Goal: Download file/media

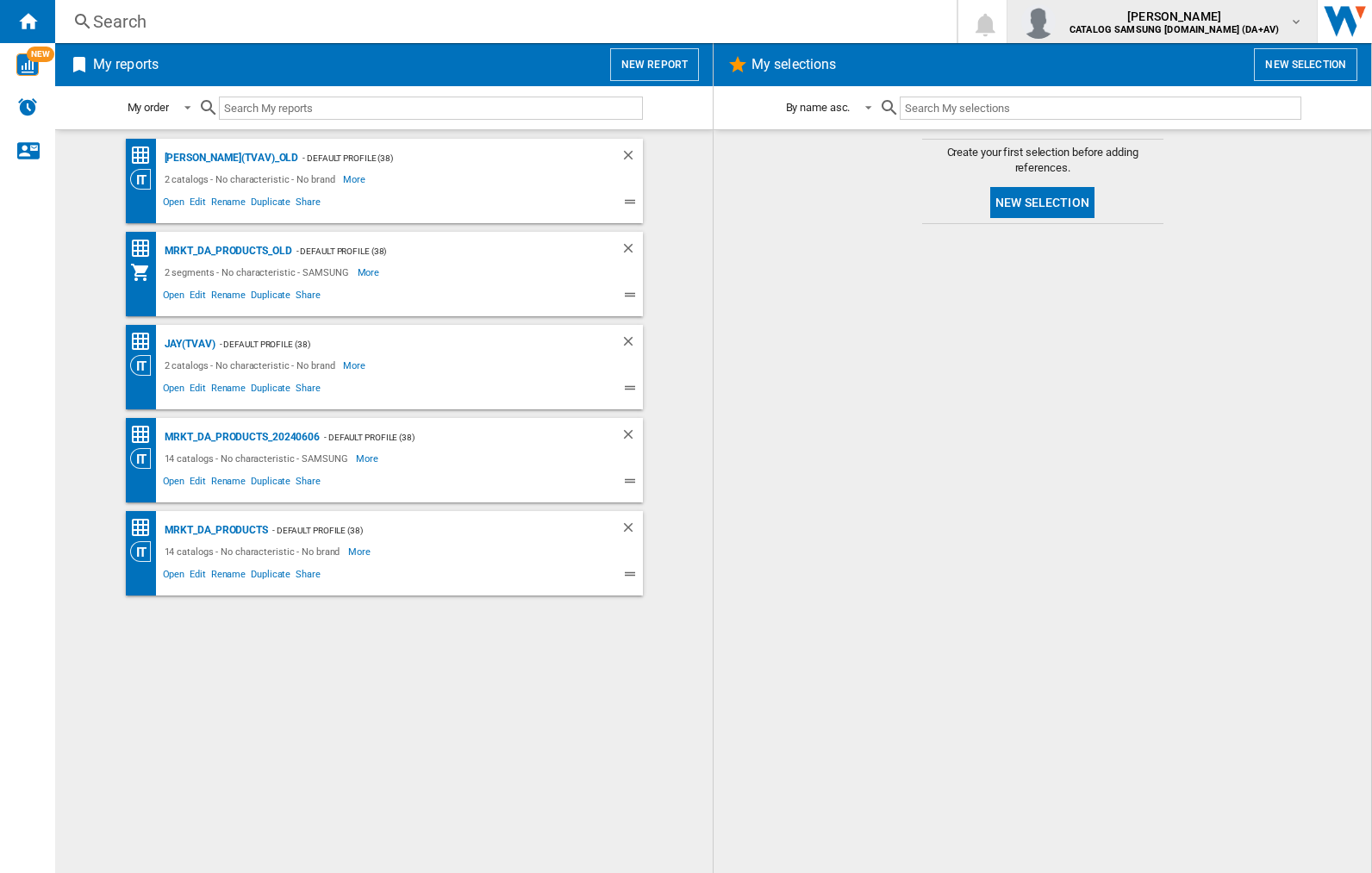
click at [1056, 22] on img "button" at bounding box center [1038, 21] width 34 height 34
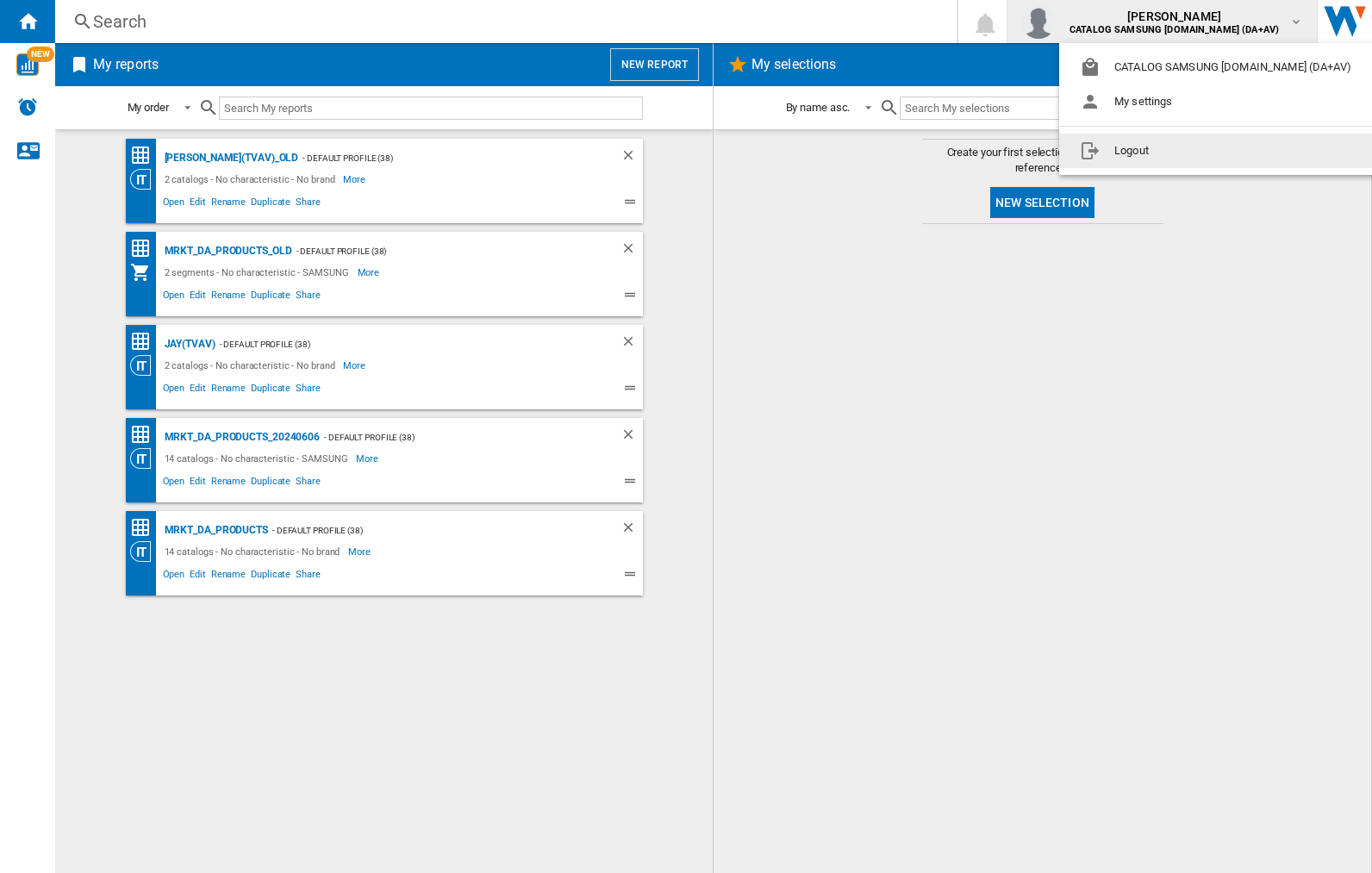
click at [1192, 151] on button "Logout" at bounding box center [1219, 151] width 320 height 34
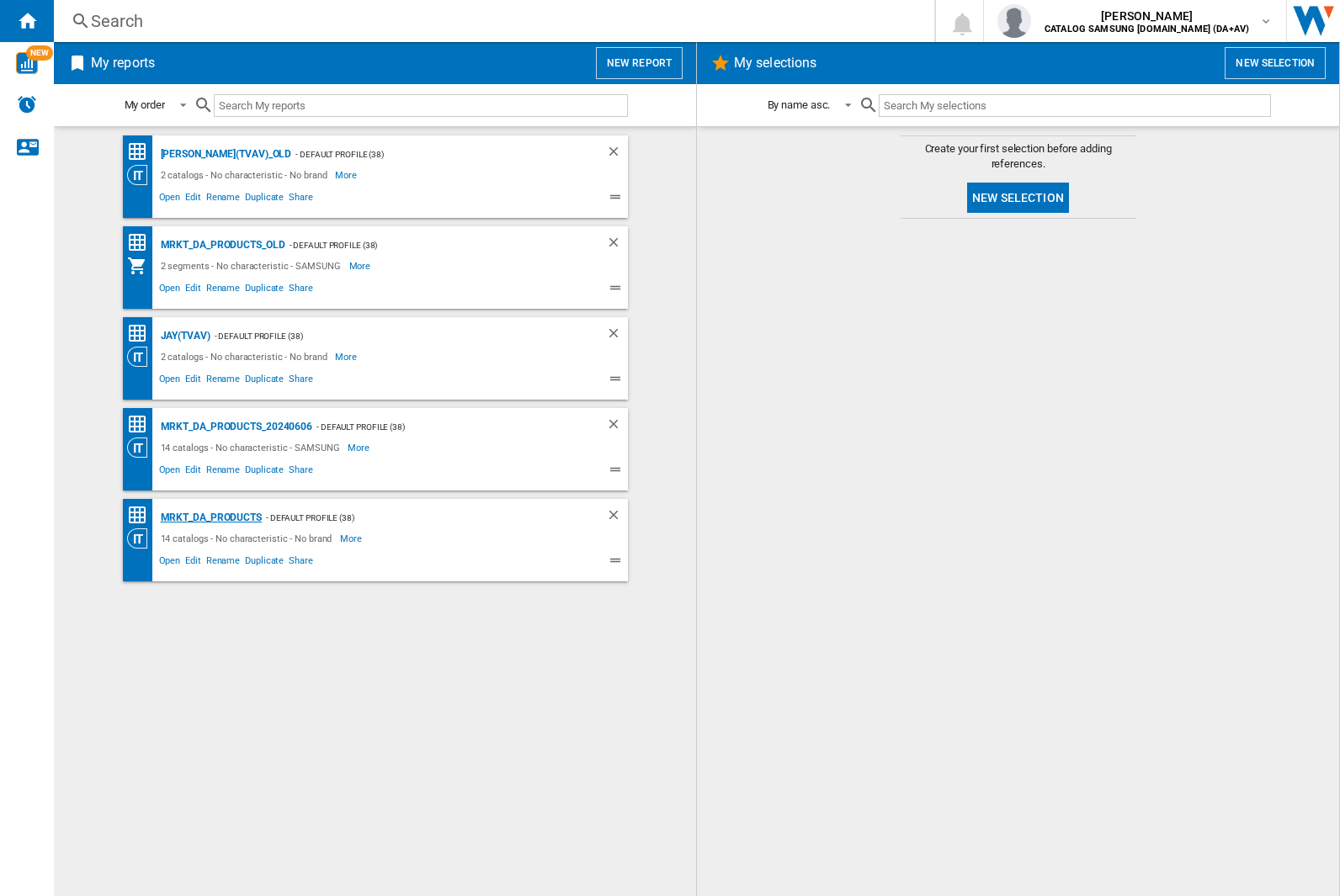
click at [210, 517] on div "MRKT_DA_PRODUCTS" at bounding box center [209, 517] width 105 height 21
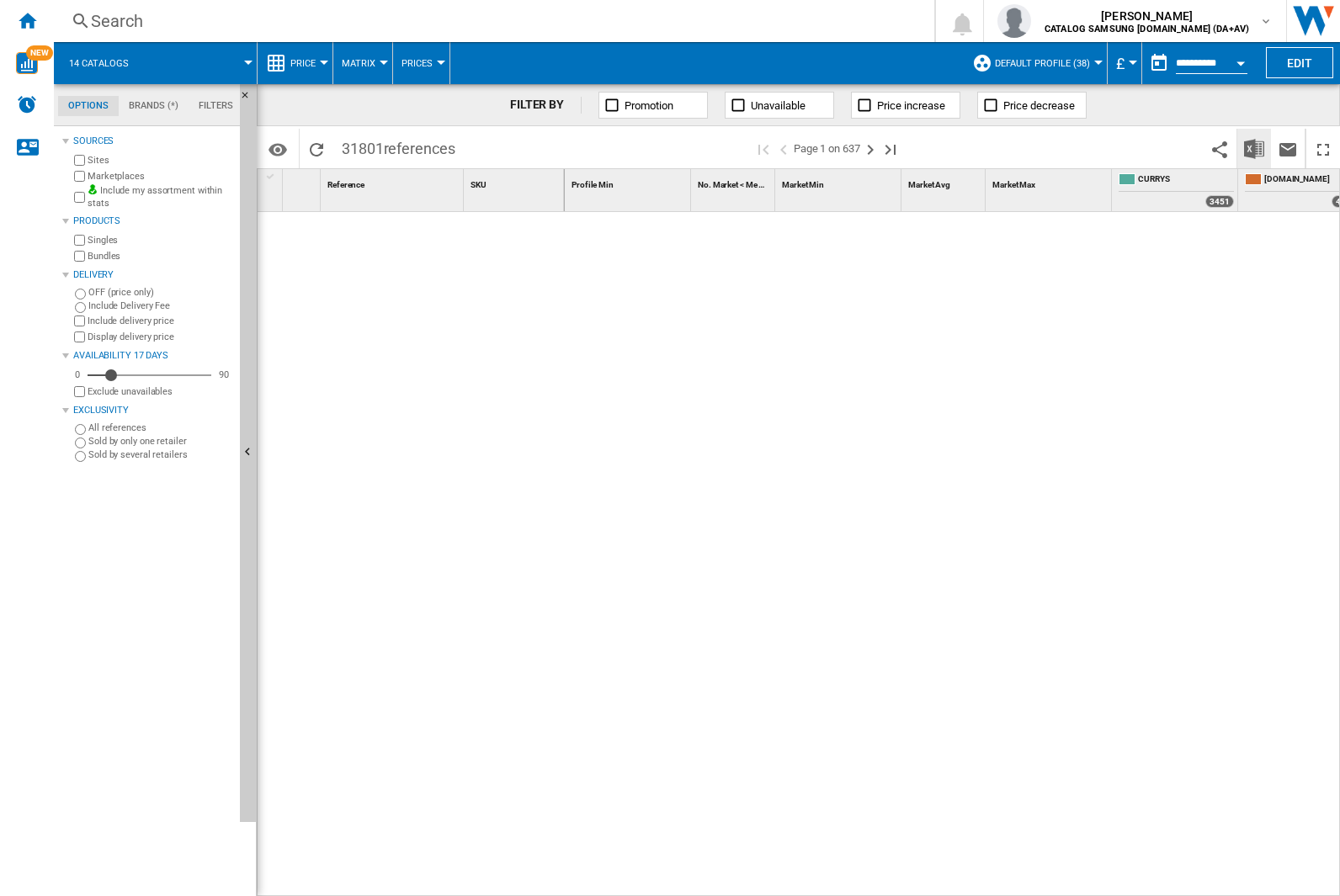
click at [1254, 147] on img "Download in Excel" at bounding box center [1254, 149] width 21 height 21
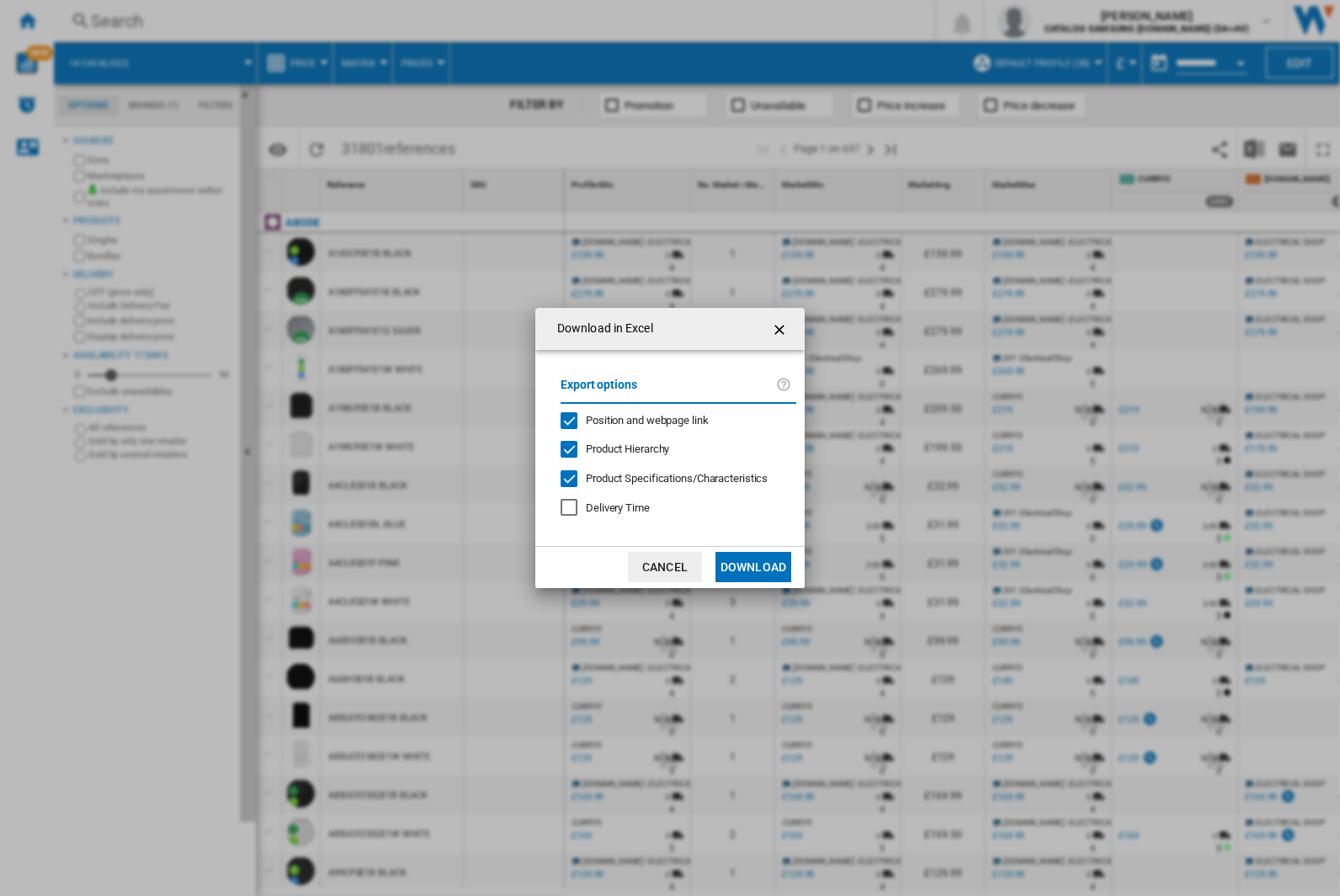
click at [636, 420] on span "Position and webpage link" at bounding box center [647, 420] width 123 height 13
click at [753, 567] on button "Download" at bounding box center [753, 567] width 76 height 30
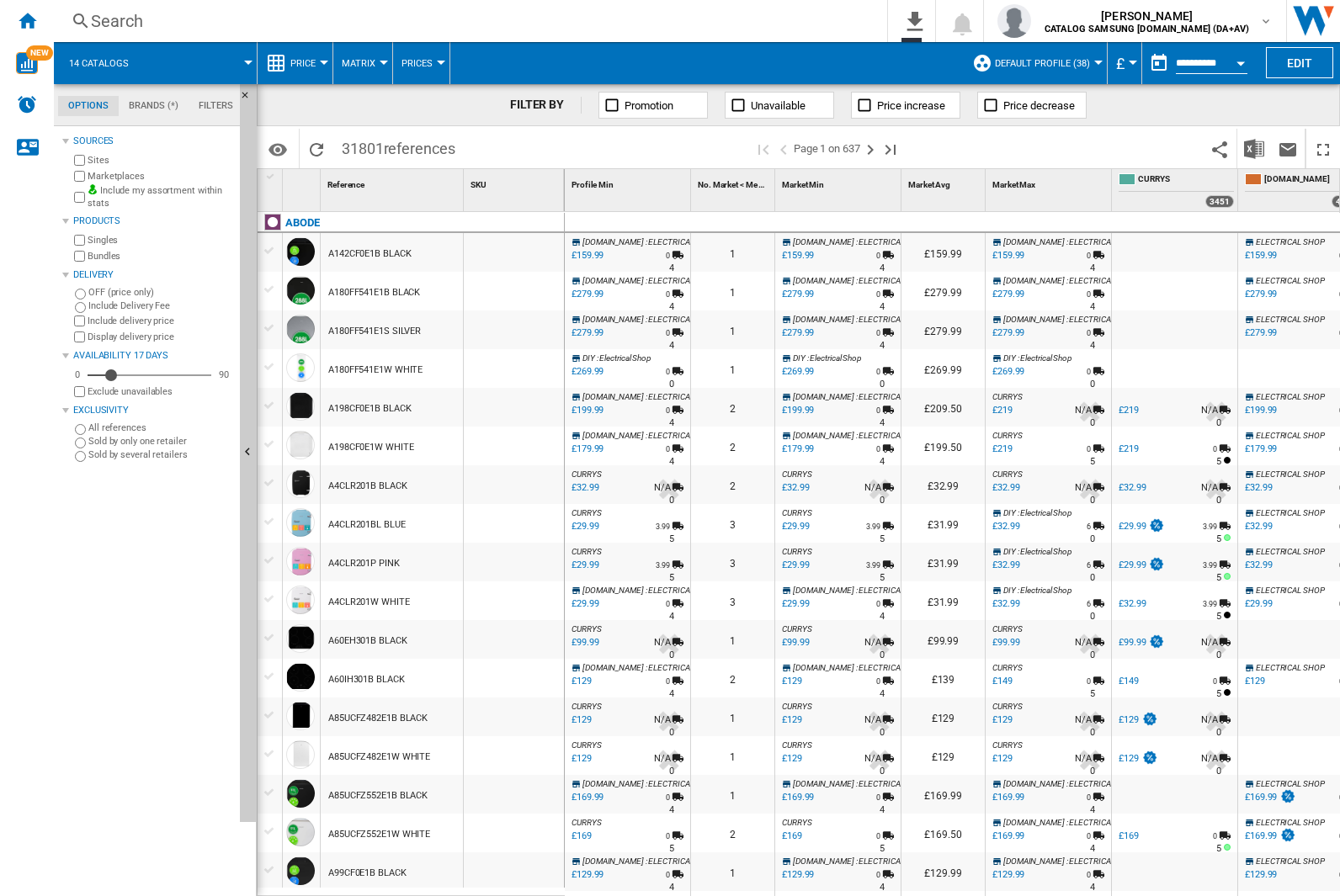
click at [1227, 112] on div "FILTER BY Promotion Unavailable Price increase Price decrease" at bounding box center [798, 104] width 1083 height 42
